Goal: Transaction & Acquisition: Book appointment/travel/reservation

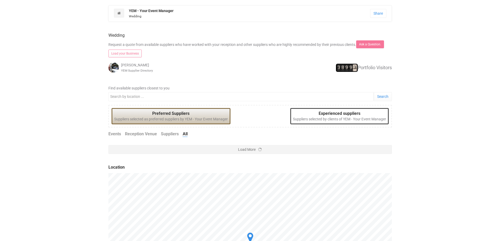
click at [238, 73] on div at bounding box center [250, 70] width 94 height 16
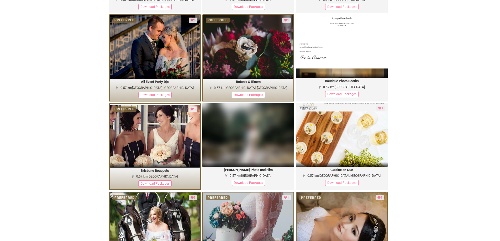
scroll to position [520, 0]
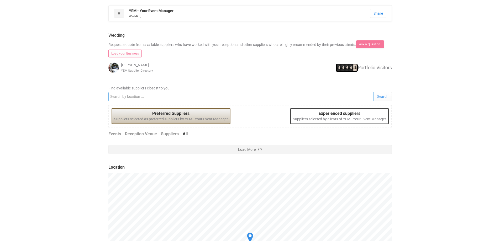
click at [231, 96] on input "Find available suppliers closest to you" at bounding box center [240, 96] width 265 height 9
type input "[GEOGRAPHIC_DATA]"
click at [387, 97] on link "Search" at bounding box center [383, 96] width 18 height 9
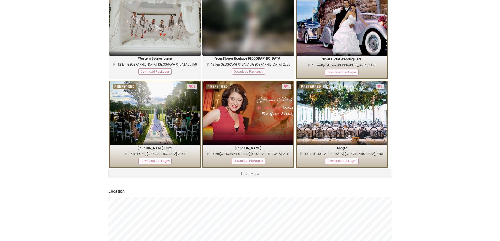
scroll to position [892, 0]
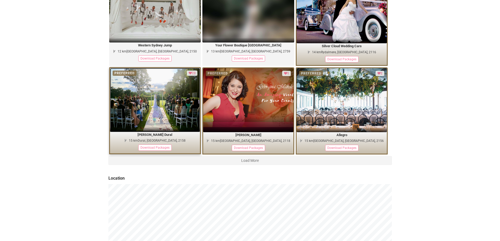
click at [148, 119] on img at bounding box center [155, 100] width 90 height 64
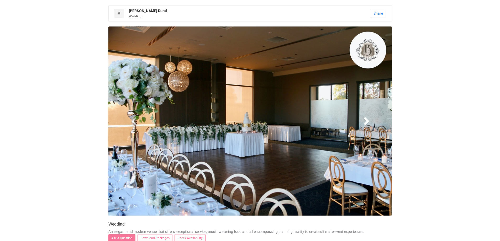
click at [363, 122] on span at bounding box center [367, 121] width 8 height 8
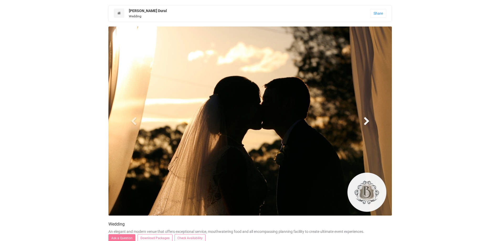
click at [363, 122] on span at bounding box center [367, 121] width 8 height 8
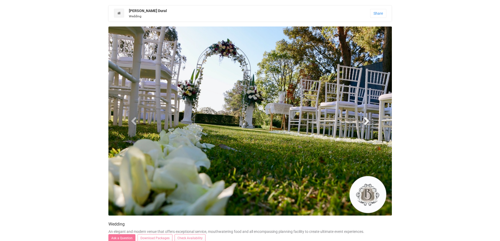
click at [363, 122] on span at bounding box center [367, 121] width 8 height 8
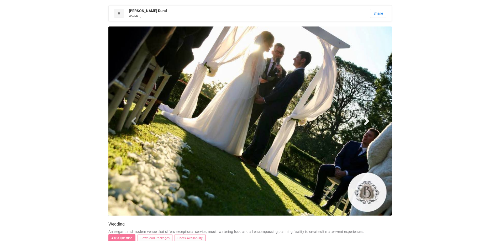
click at [363, 122] on span at bounding box center [367, 121] width 8 height 8
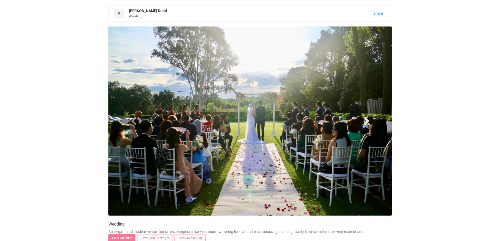
click at [363, 122] on span at bounding box center [367, 121] width 8 height 8
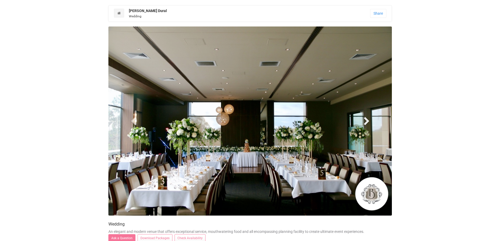
click at [363, 122] on span at bounding box center [367, 121] width 8 height 8
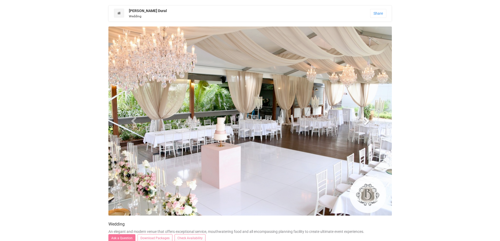
click at [363, 122] on span at bounding box center [367, 121] width 8 height 8
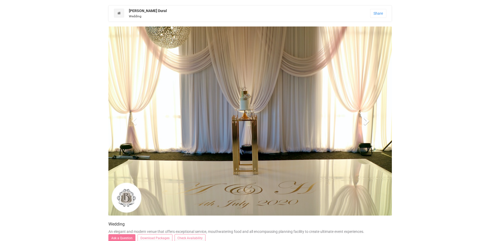
click at [363, 122] on span at bounding box center [367, 121] width 8 height 8
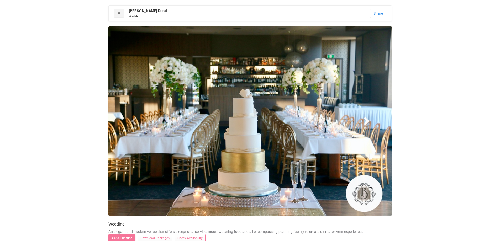
click at [363, 122] on span at bounding box center [367, 121] width 8 height 8
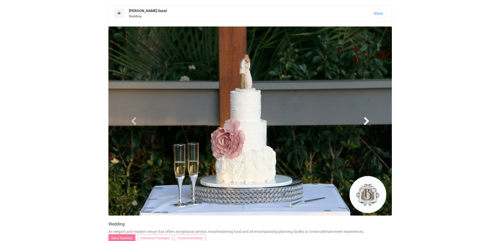
click at [363, 122] on span at bounding box center [367, 121] width 8 height 8
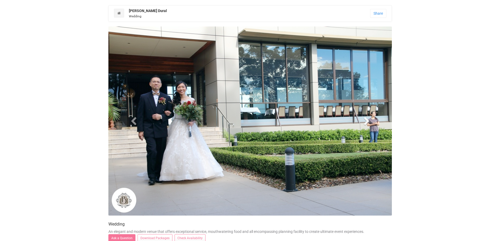
click at [363, 122] on span at bounding box center [367, 121] width 8 height 8
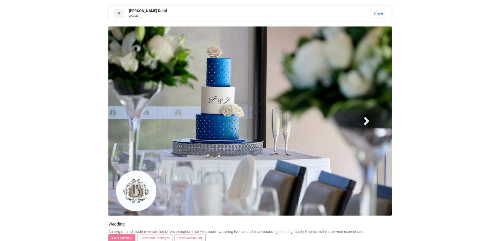
click at [363, 122] on span at bounding box center [367, 121] width 8 height 8
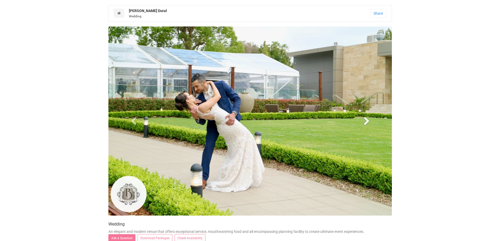
click at [363, 122] on span at bounding box center [367, 121] width 8 height 8
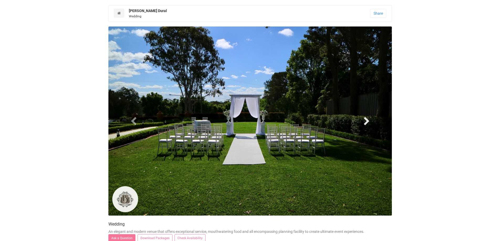
click at [367, 122] on span at bounding box center [367, 121] width 8 height 8
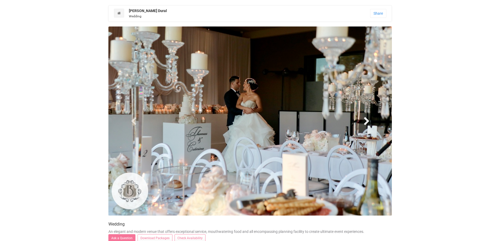
click at [367, 122] on span at bounding box center [367, 121] width 8 height 8
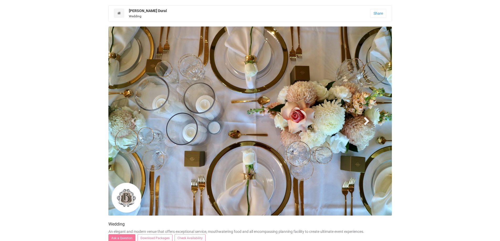
click at [367, 122] on span at bounding box center [367, 121] width 8 height 8
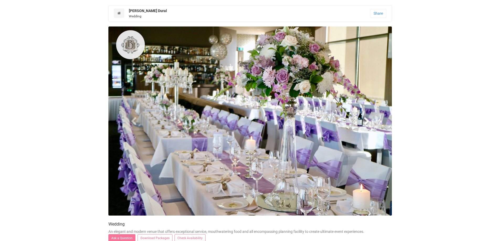
click at [367, 122] on span at bounding box center [367, 121] width 8 height 8
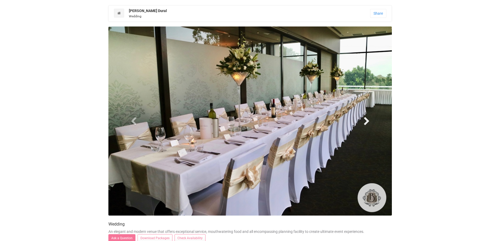
click at [367, 122] on span at bounding box center [367, 121] width 8 height 8
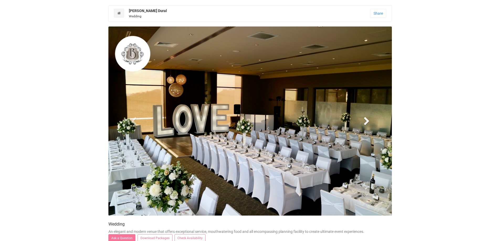
click at [367, 122] on span at bounding box center [367, 121] width 8 height 8
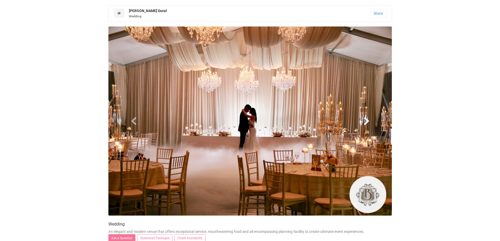
click at [367, 122] on span at bounding box center [367, 121] width 8 height 8
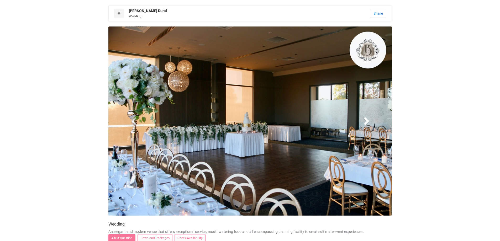
click at [367, 122] on span at bounding box center [367, 121] width 8 height 8
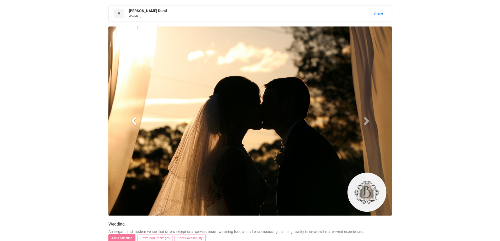
click at [134, 121] on span at bounding box center [134, 121] width 8 height 8
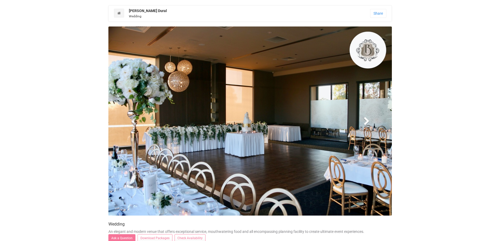
click at [366, 123] on span at bounding box center [367, 121] width 8 height 8
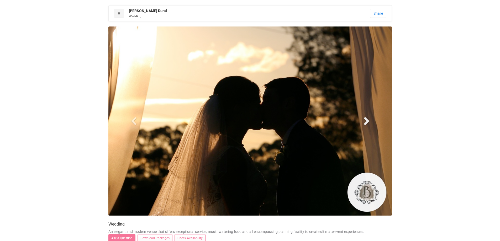
click at [366, 123] on span at bounding box center [367, 121] width 8 height 8
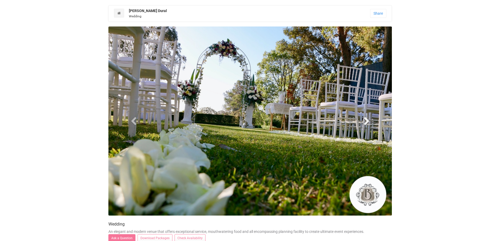
click at [367, 120] on span at bounding box center [367, 121] width 8 height 8
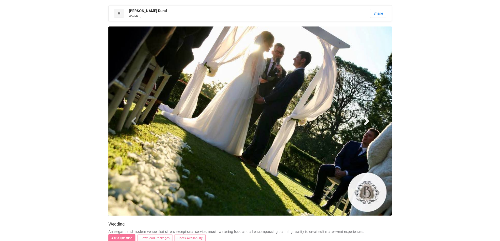
click at [367, 120] on span at bounding box center [367, 121] width 8 height 8
